Goal: Task Accomplishment & Management: Manage account settings

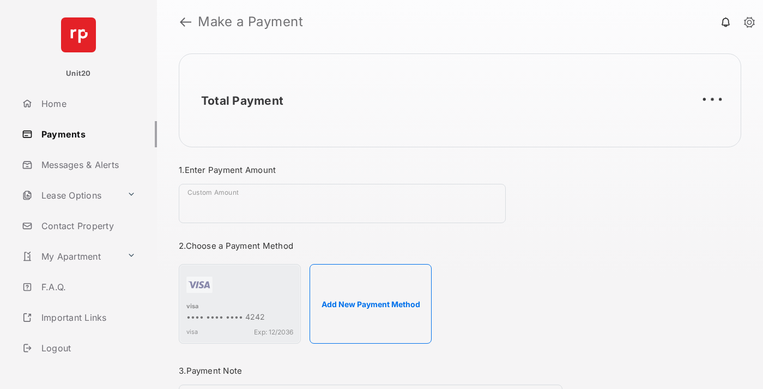
click at [85, 134] on link "Payments" at bounding box center [87, 134] width 140 height 26
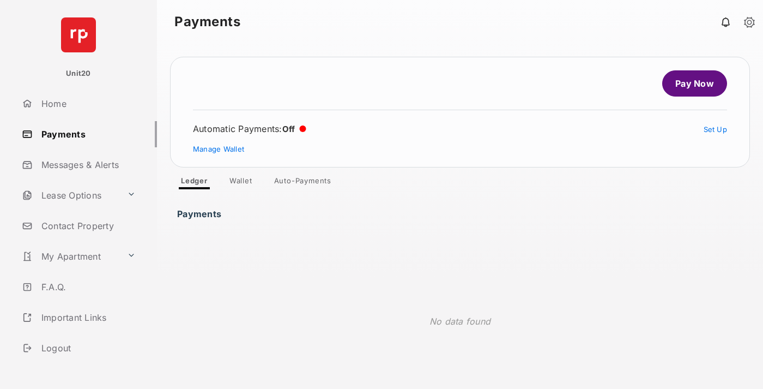
click at [303, 183] on link "Auto-Payments" at bounding box center [303, 182] width 75 height 13
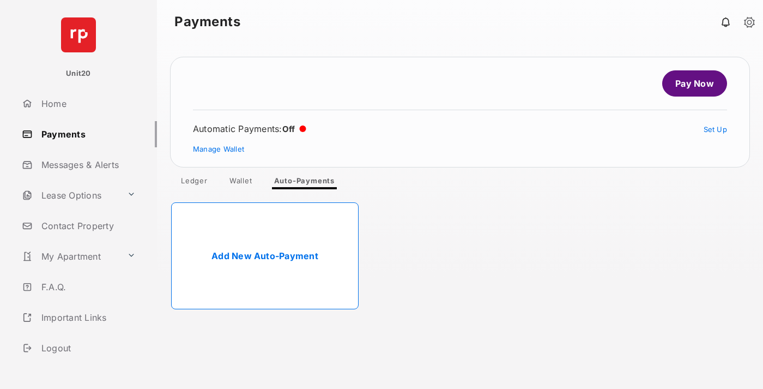
click at [265, 256] on link "Add New Auto-Payment" at bounding box center [265, 255] width 188 height 107
